Goal: Task Accomplishment & Management: Complete application form

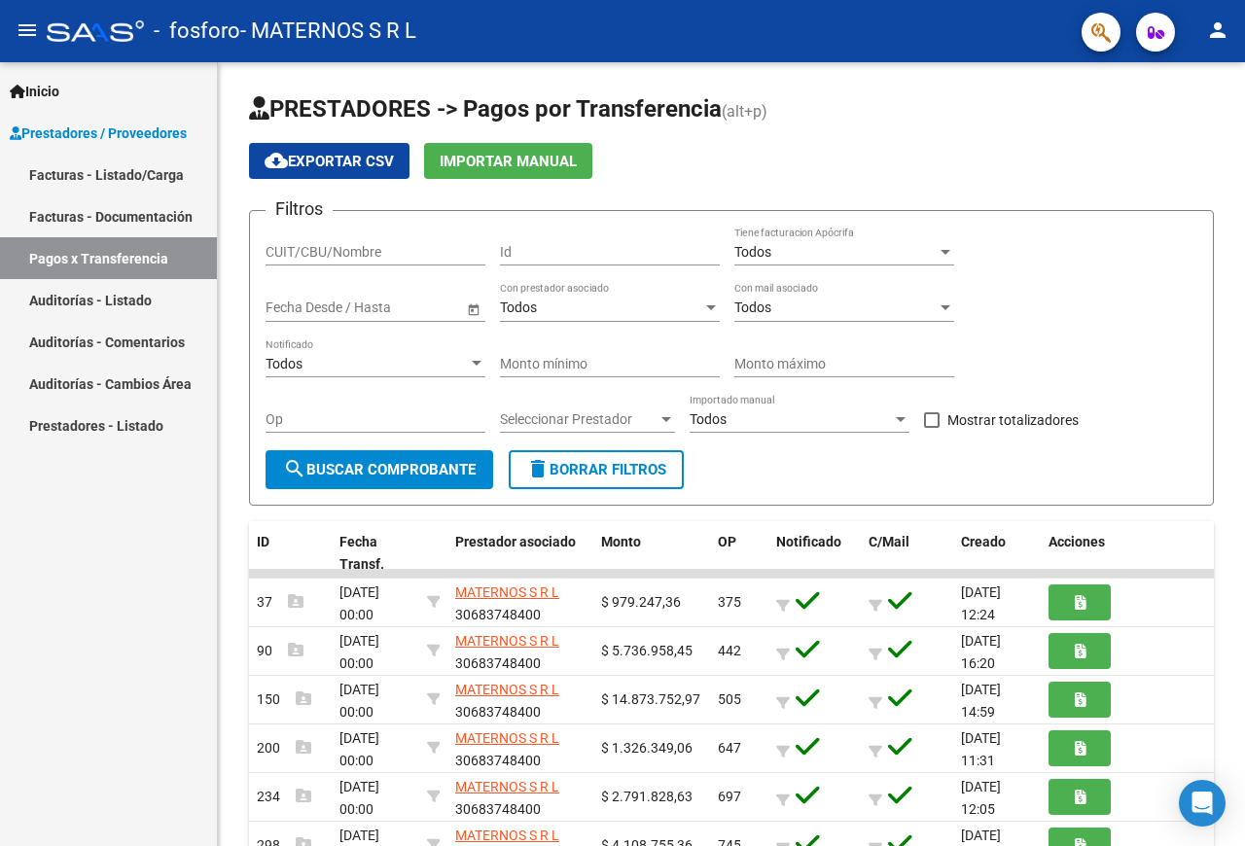
click at [146, 172] on link "Facturas - Listado/Carga" at bounding box center [108, 175] width 217 height 42
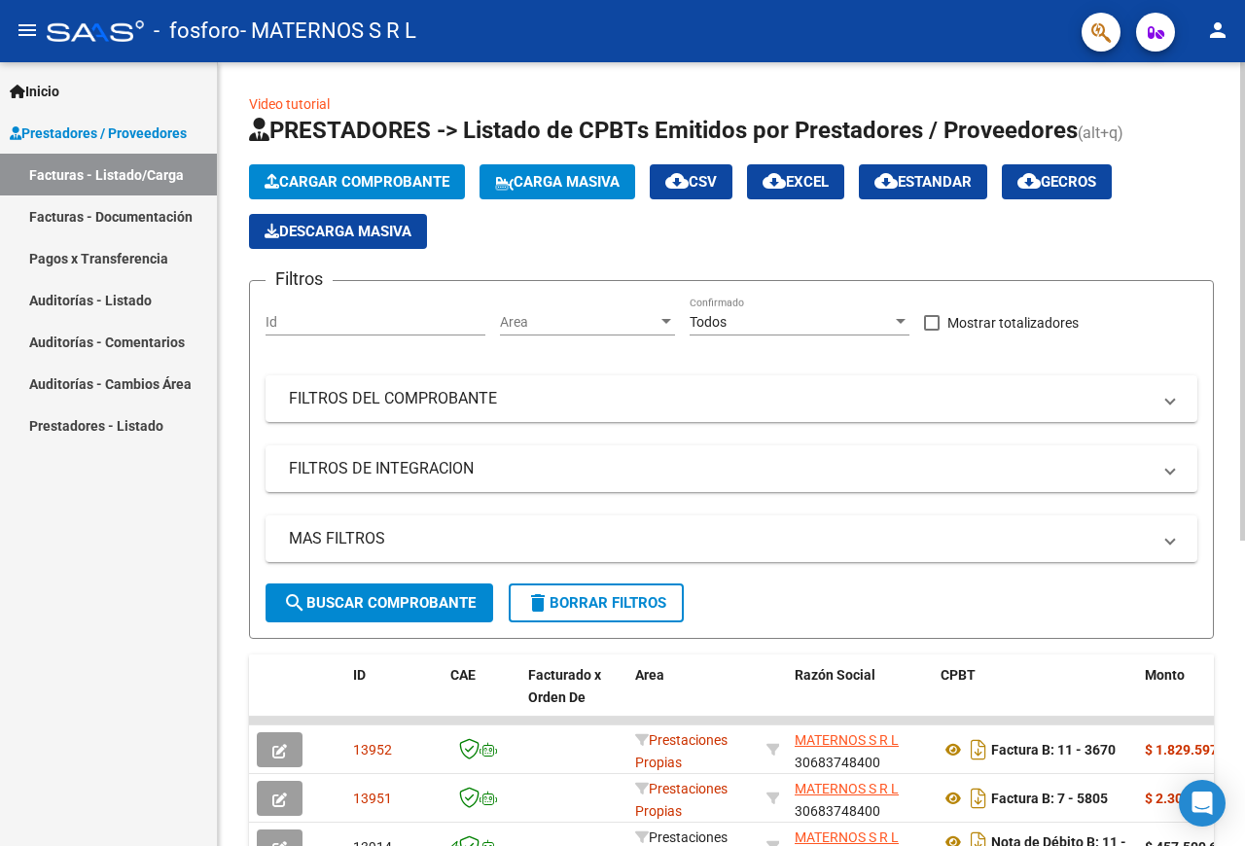
click at [414, 184] on span "Cargar Comprobante" at bounding box center [357, 182] width 185 height 18
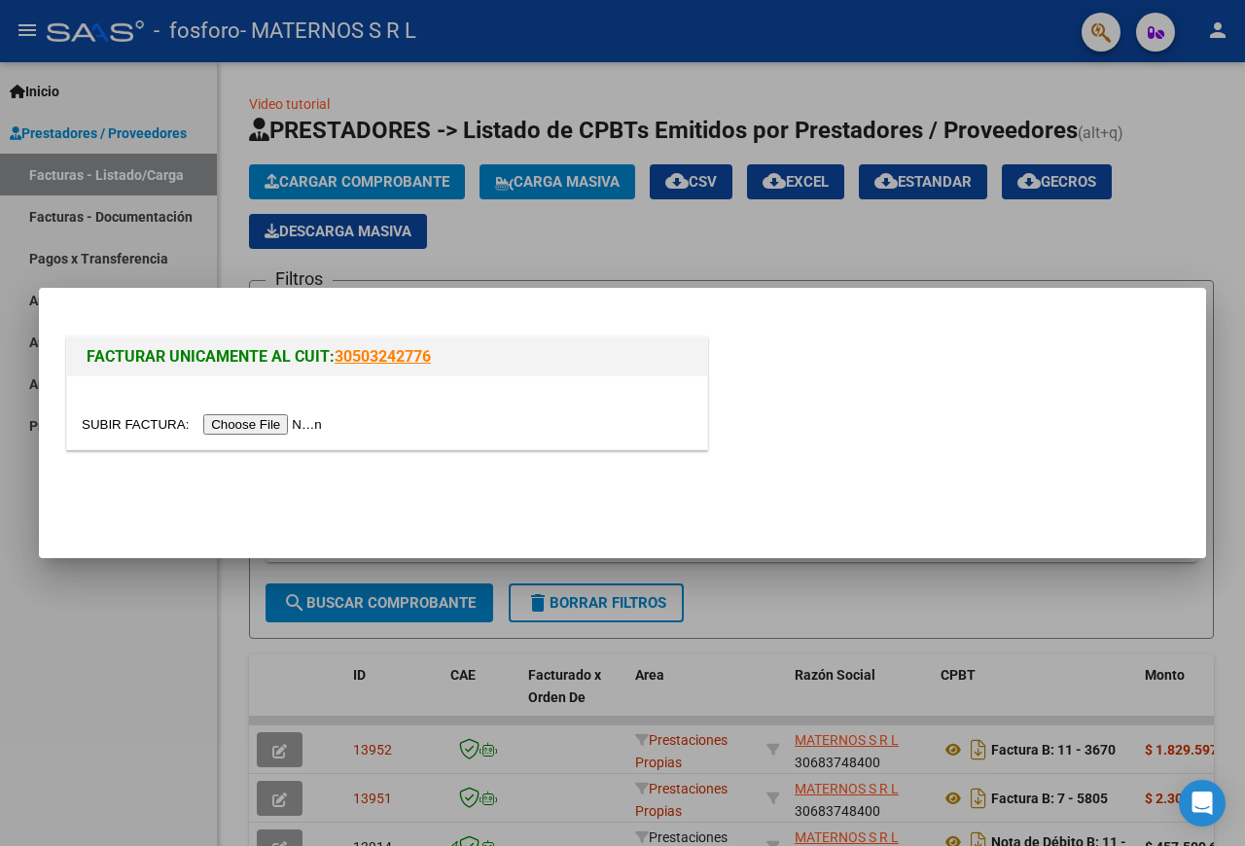
click at [102, 421] on input "file" at bounding box center [205, 424] width 246 height 20
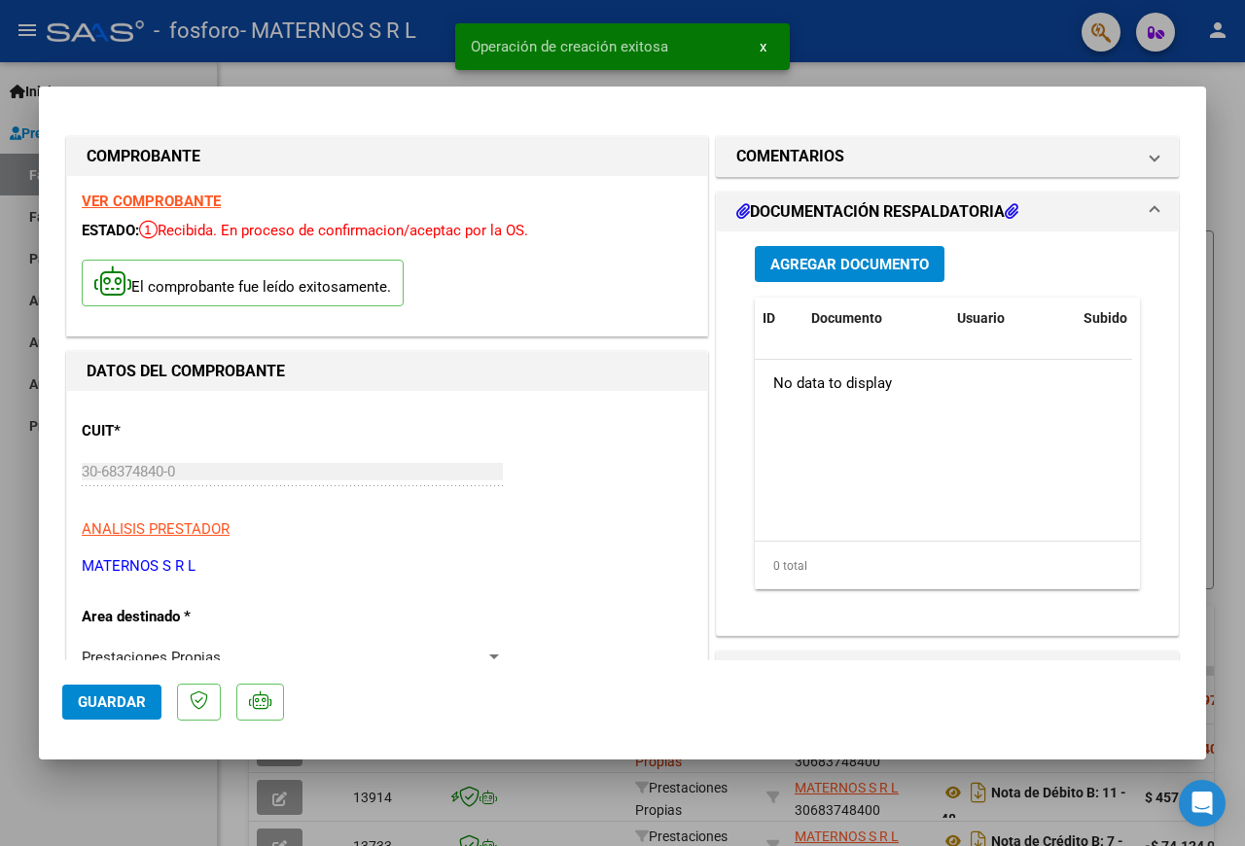
click at [874, 273] on button "Agregar Documento" at bounding box center [850, 264] width 190 height 36
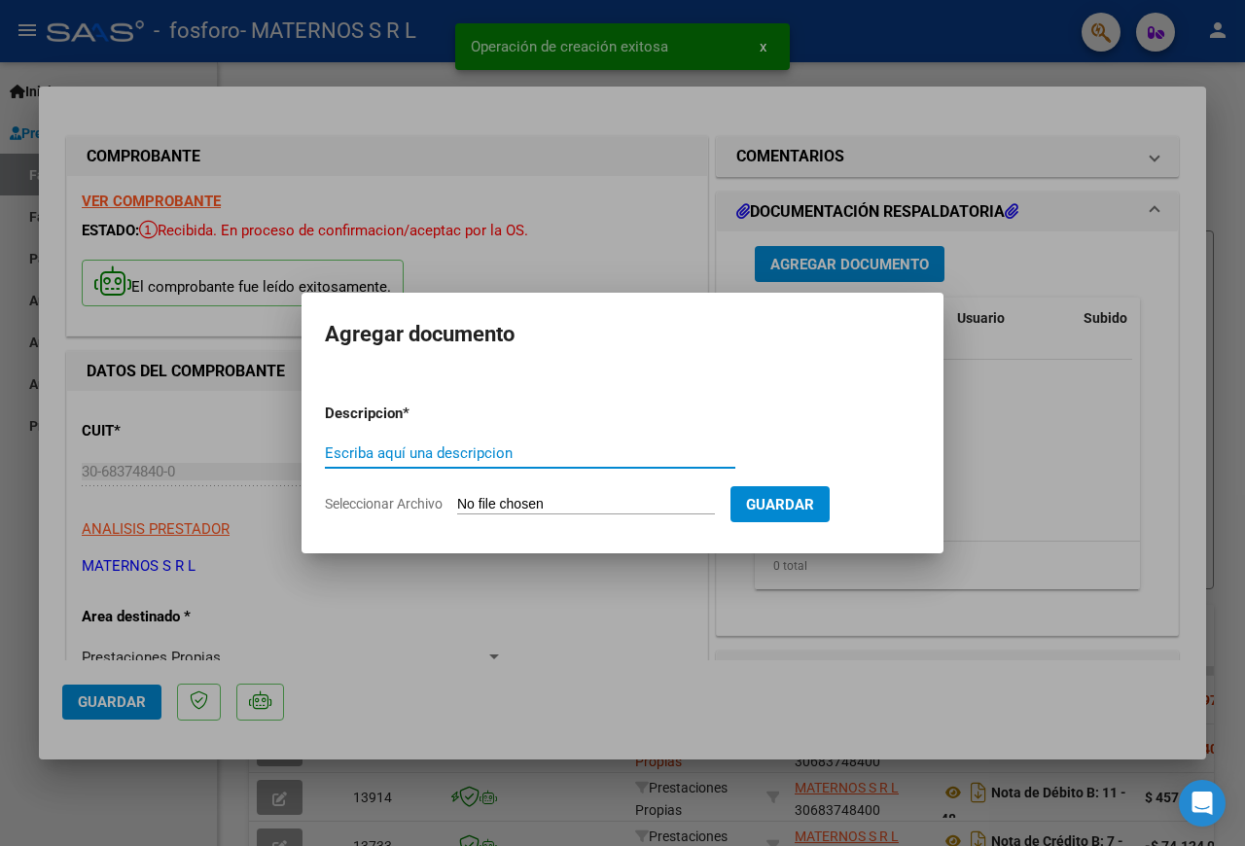
click at [511, 455] on input "Escriba aquí una descripcion" at bounding box center [530, 454] width 411 height 18
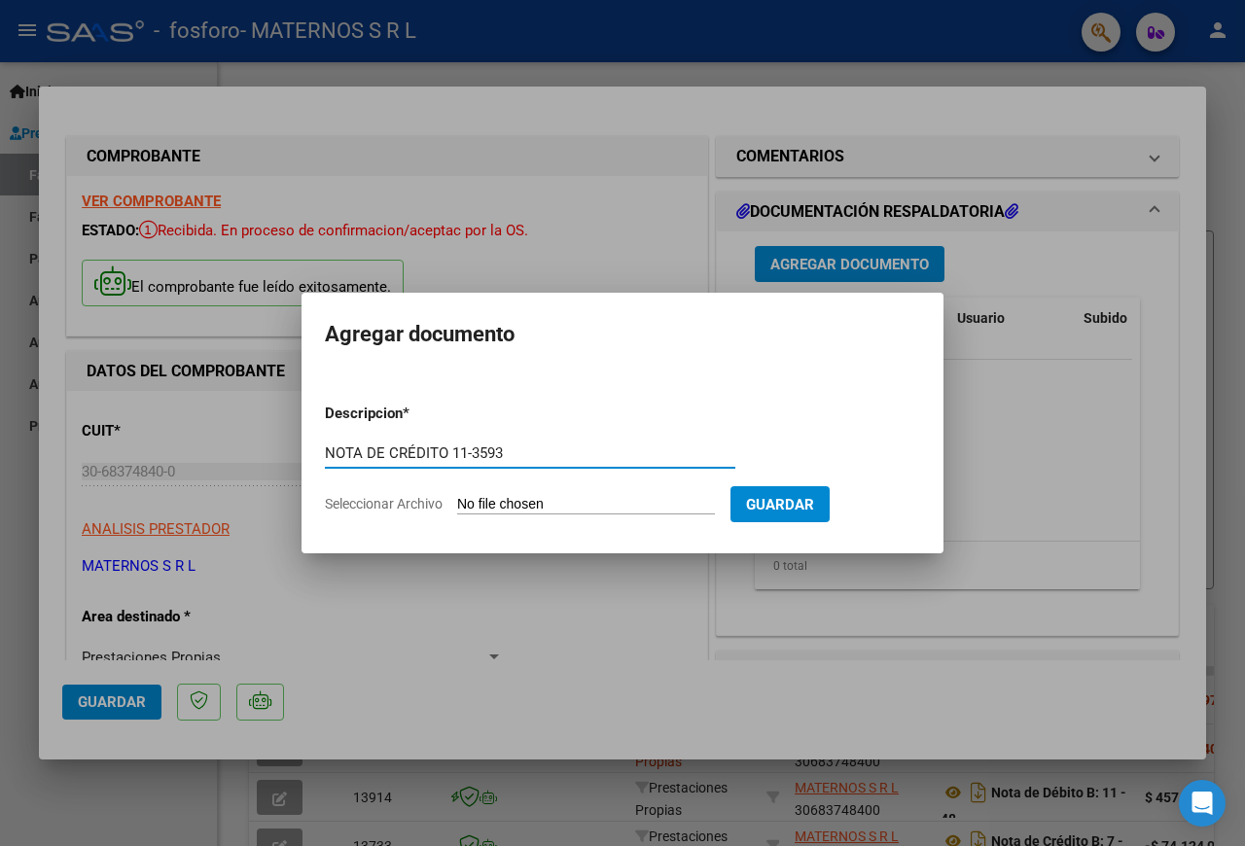
type input "NOTA DE CRÉDITO 11-3593"
click at [502, 501] on input "Seleccionar Archivo" at bounding box center [586, 505] width 258 height 18
type input "C:\fakepath\01_NCRB0011-00001825 FACT 11-3593 OSPIF.pdf"
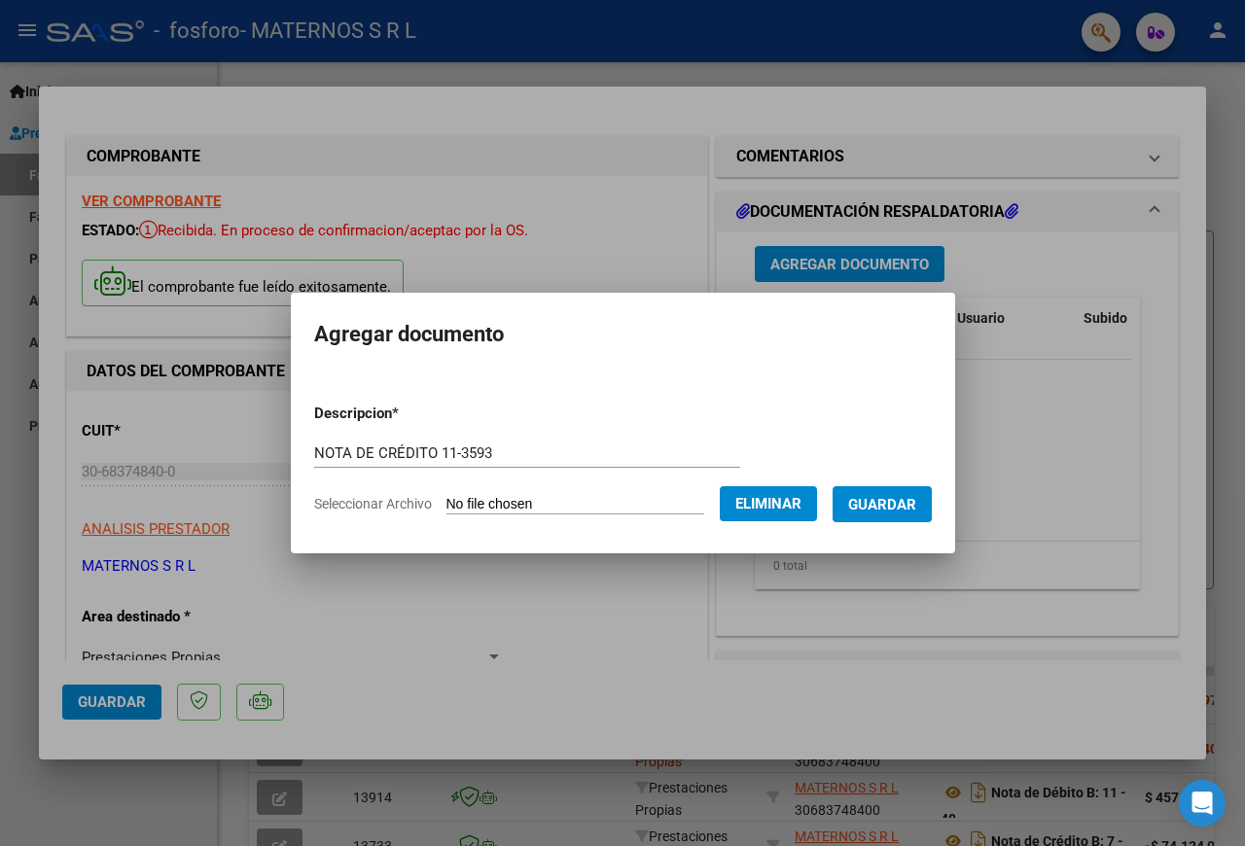
click at [833, 522] on button "Guardar" at bounding box center [882, 504] width 99 height 36
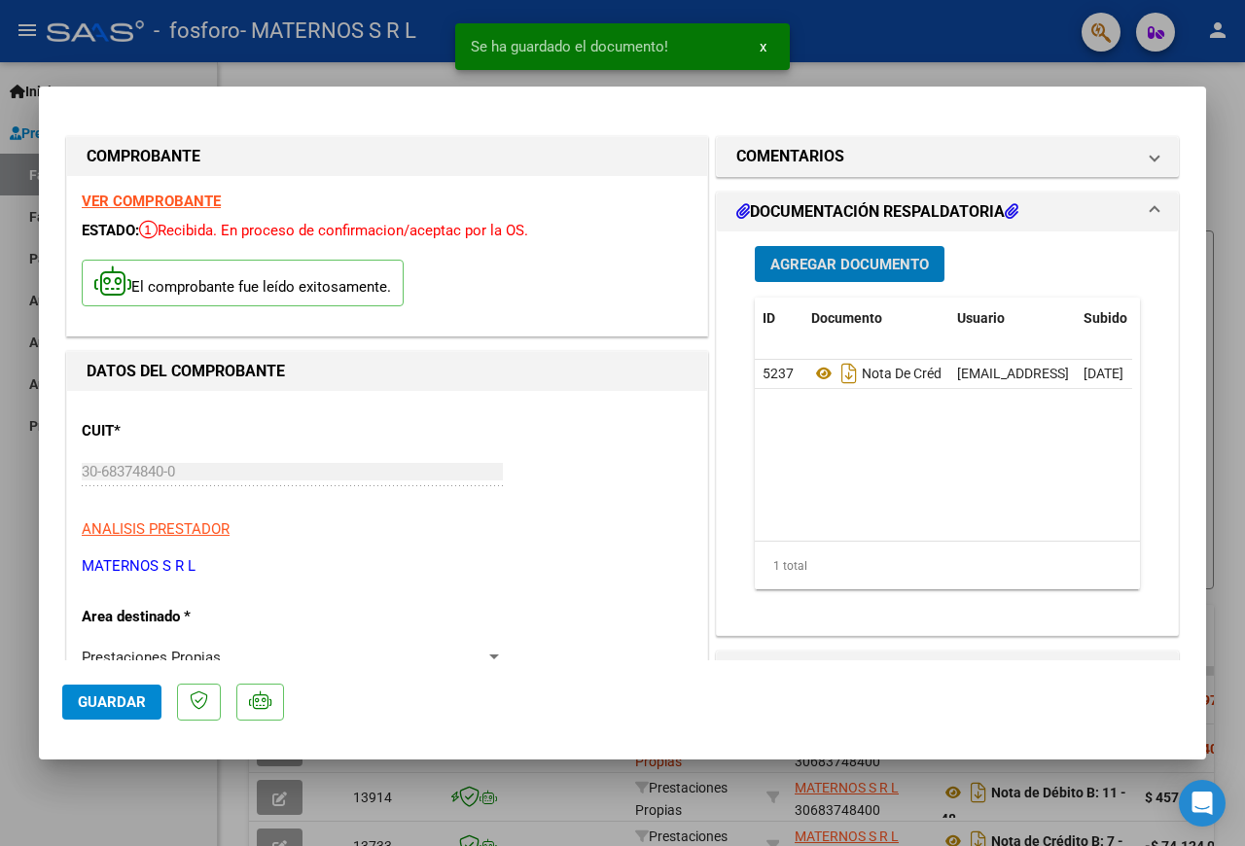
click at [1237, 98] on div at bounding box center [622, 423] width 1245 height 846
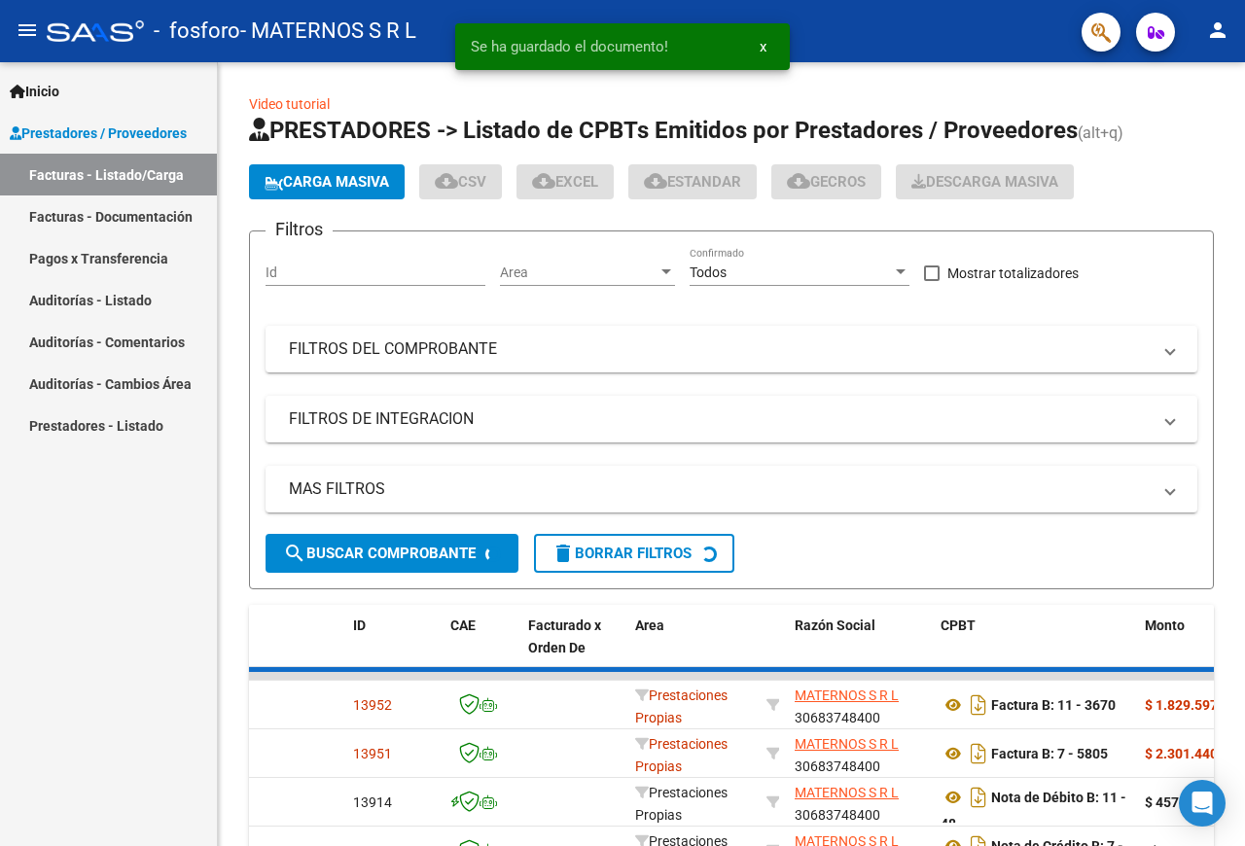
click at [1223, 24] on mat-icon "person" at bounding box center [1217, 29] width 23 height 23
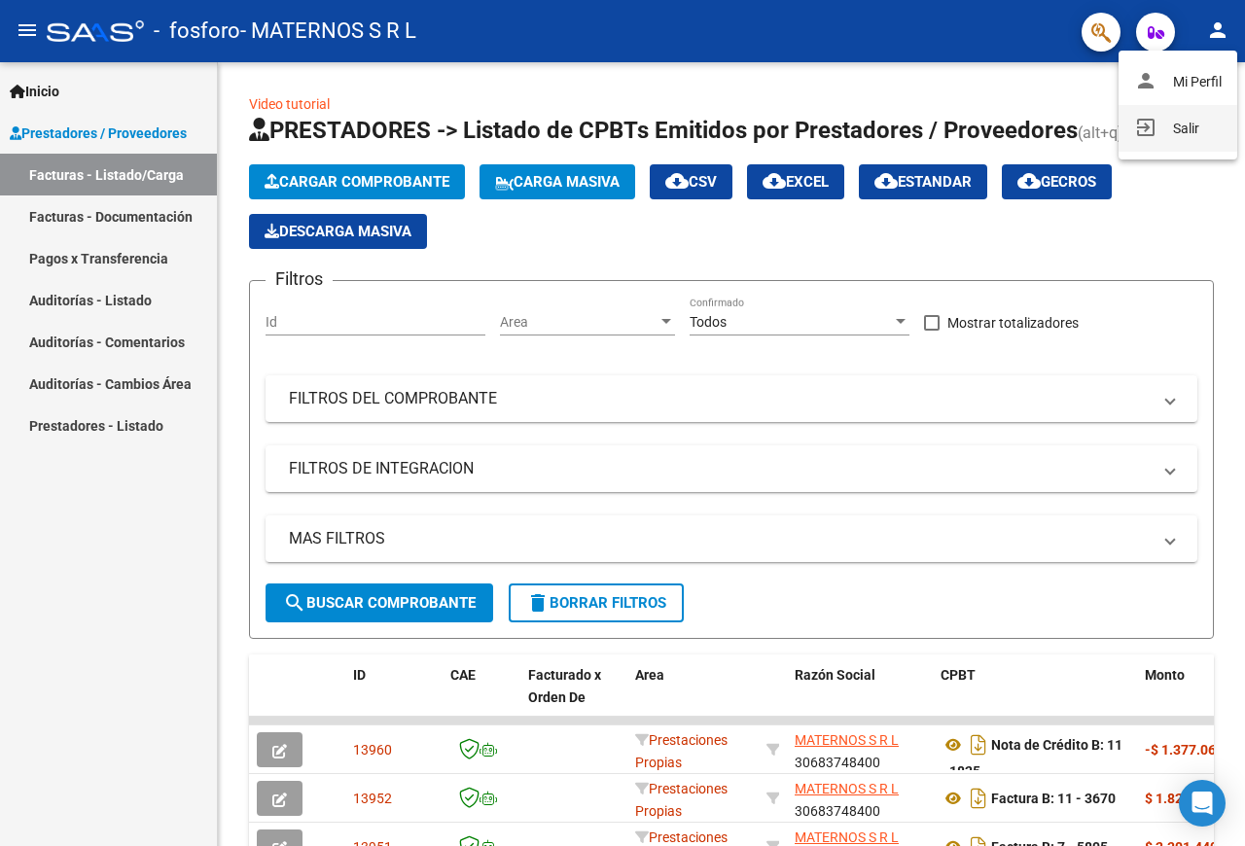
click at [1182, 133] on button "exit_to_app Salir" at bounding box center [1178, 128] width 119 height 47
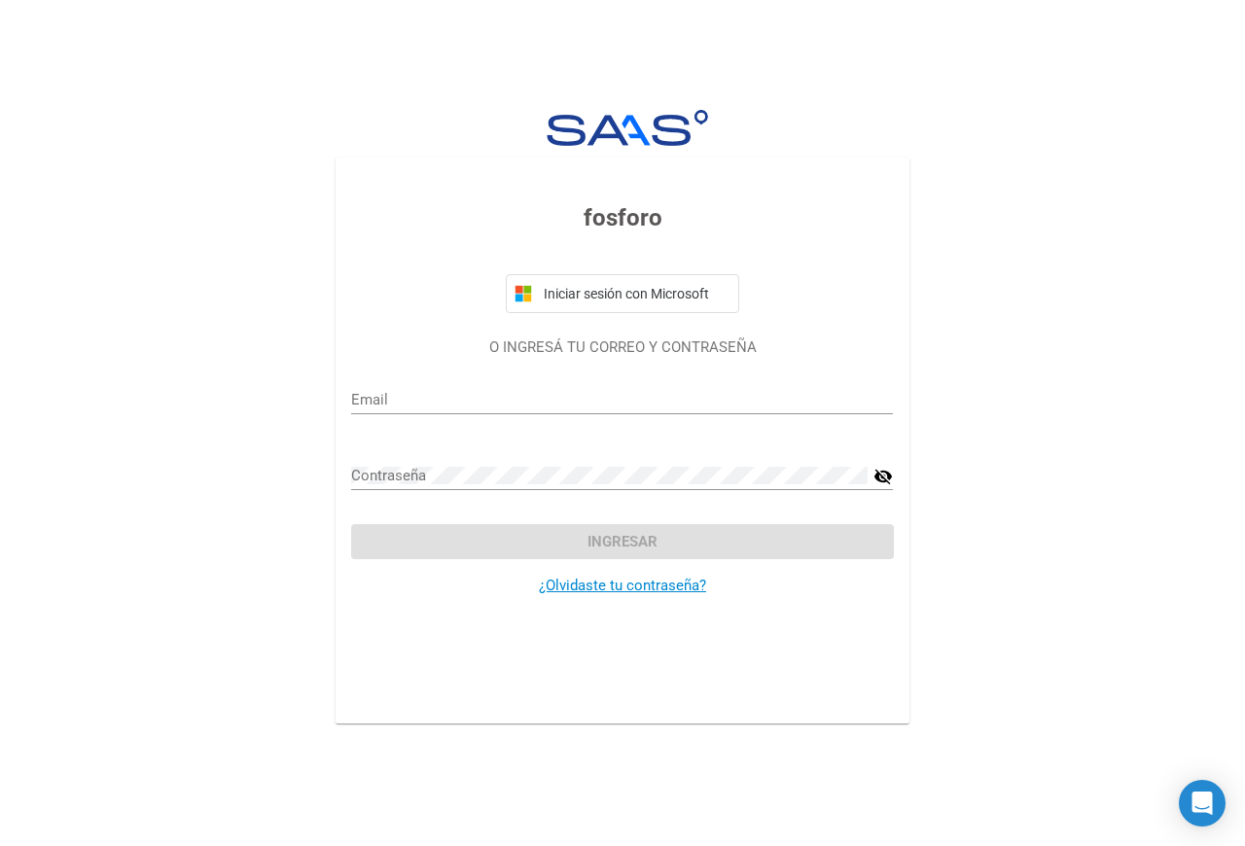
type input "[EMAIL_ADDRESS][DOMAIN_NAME]"
